Goal: Information Seeking & Learning: Learn about a topic

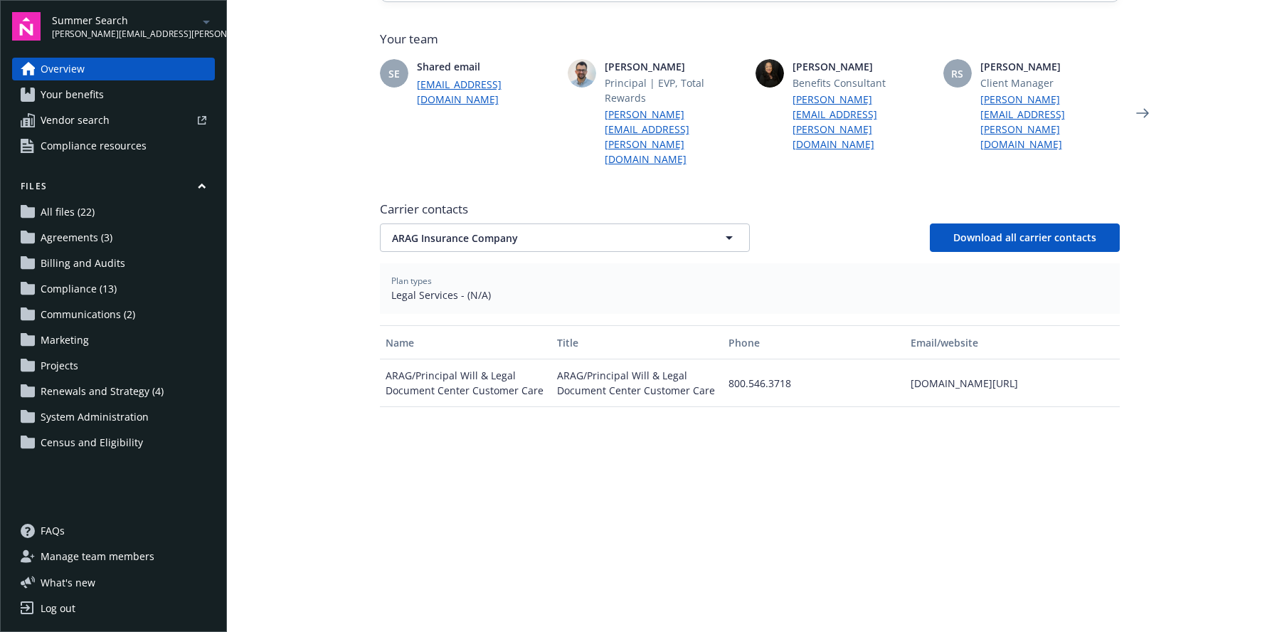
scroll to position [380, 0]
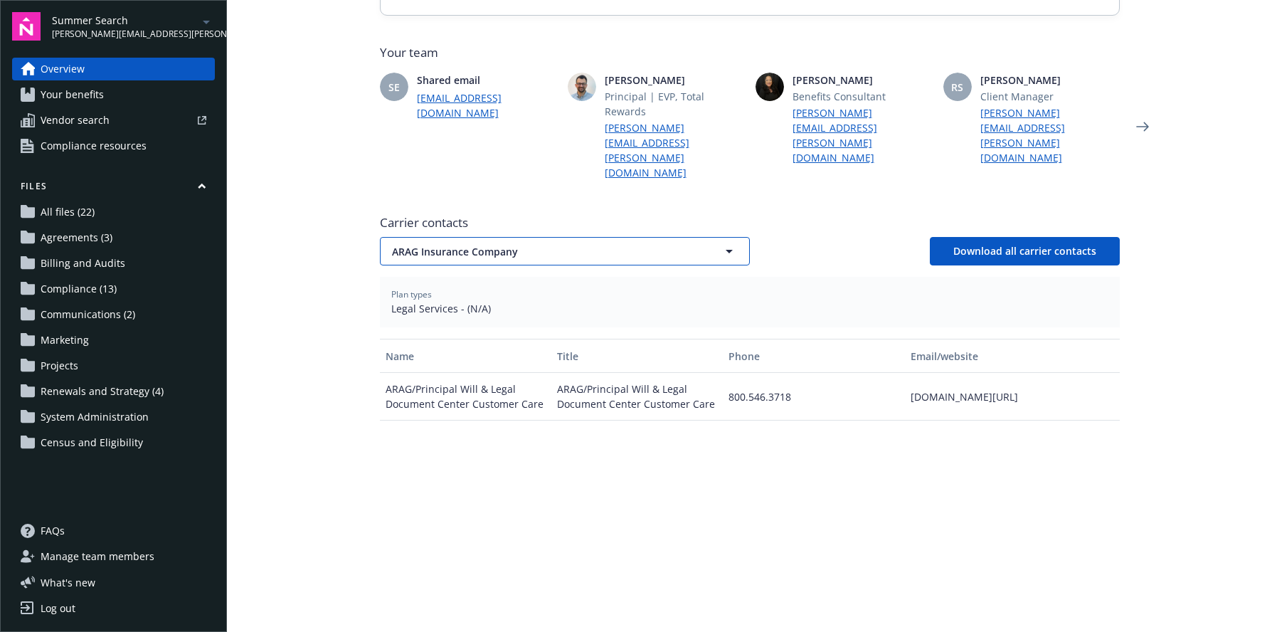
click at [486, 237] on button "ARAG Insurance Company" at bounding box center [565, 251] width 370 height 28
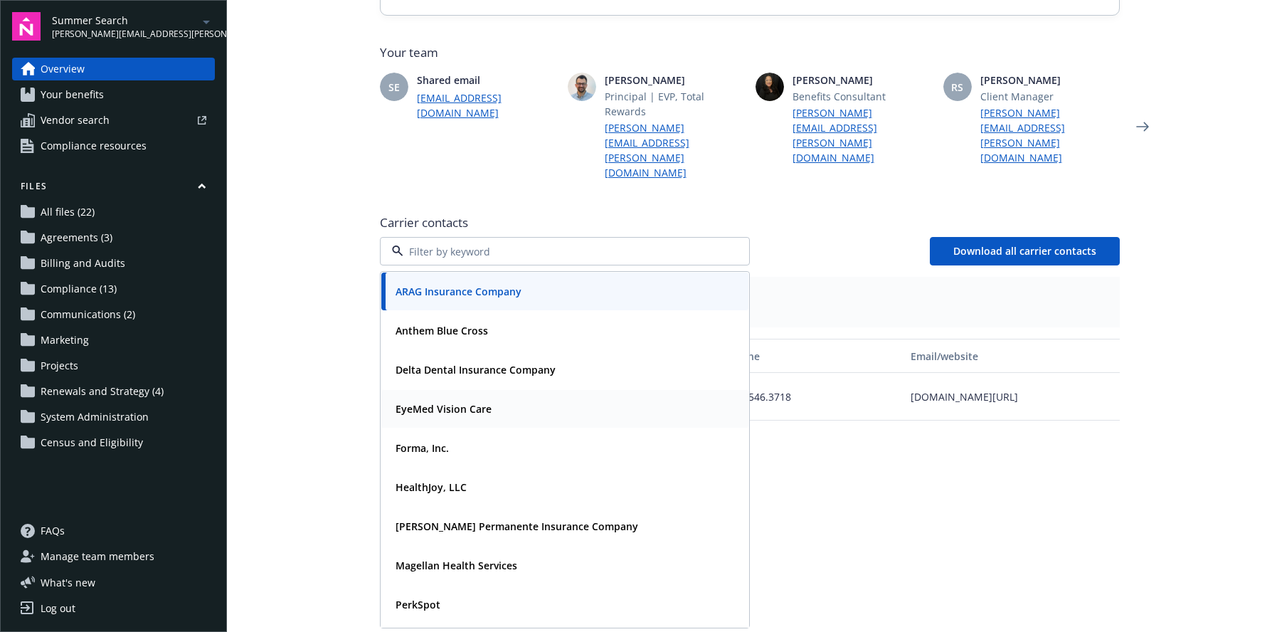
scroll to position [231, 0]
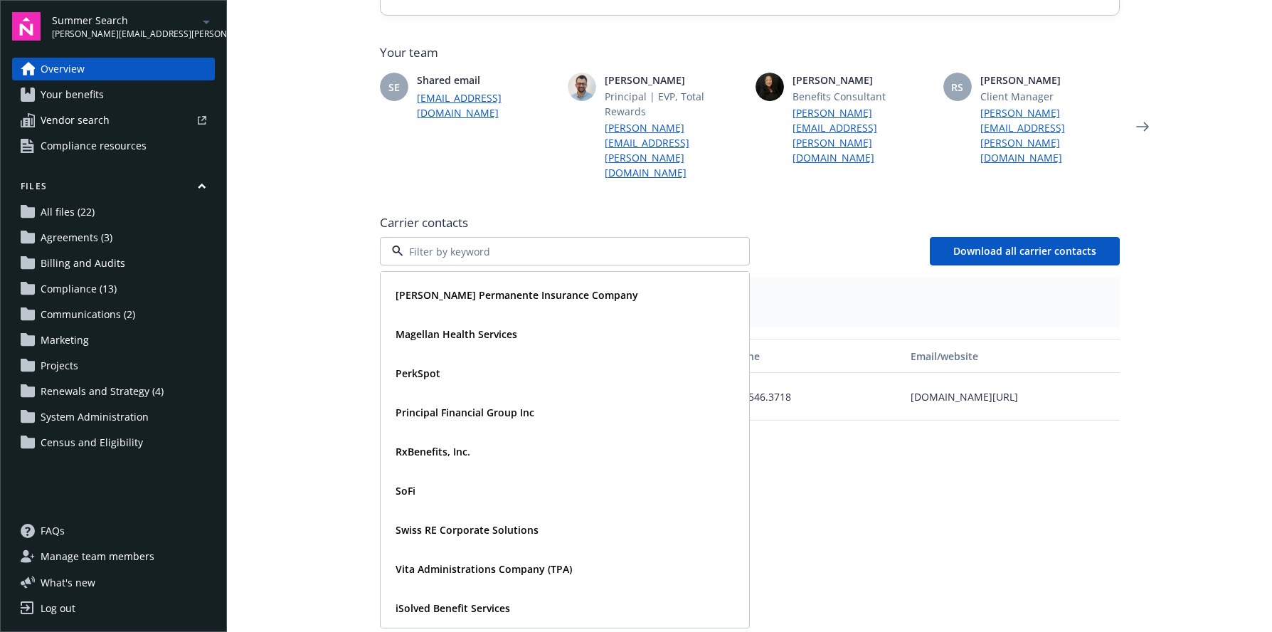
click at [96, 73] on link "Overview" at bounding box center [113, 69] width 203 height 23
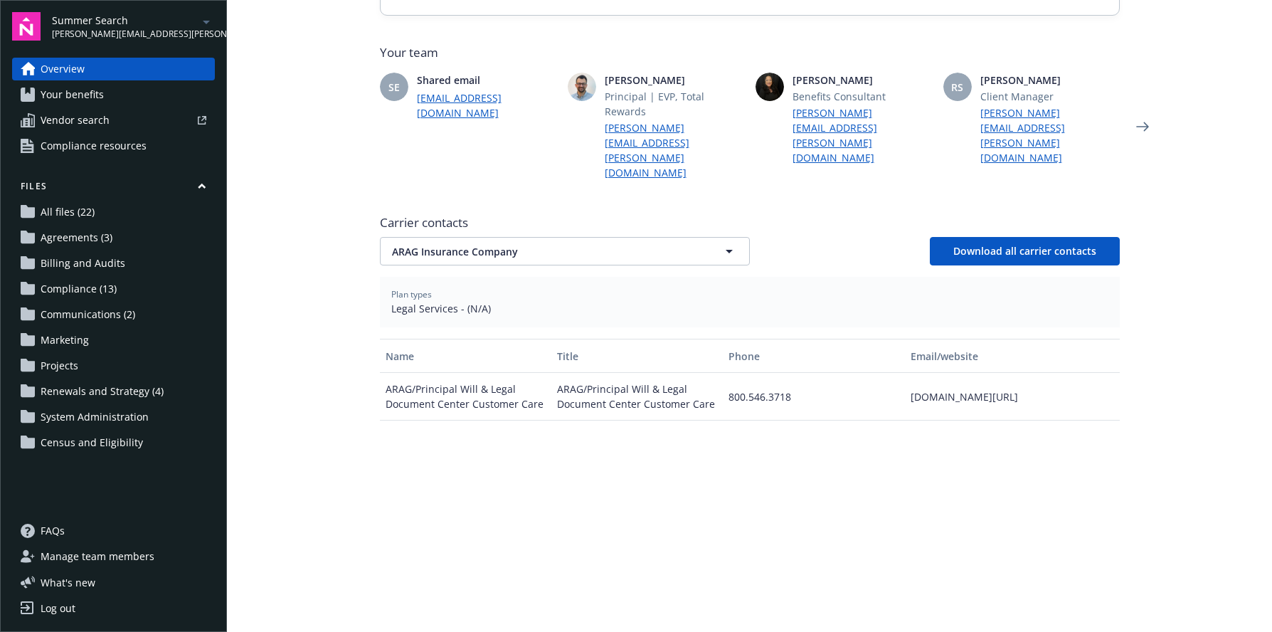
click at [84, 89] on span "Your benefits" at bounding box center [72, 94] width 63 height 23
